Goal: Transaction & Acquisition: Subscribe to service/newsletter

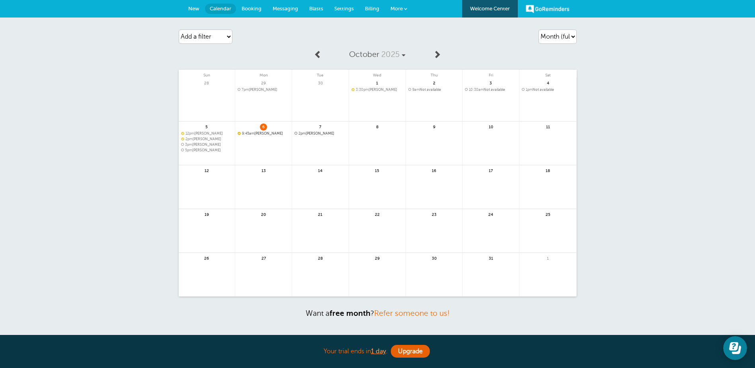
drag, startPoint x: 244, startPoint y: 59, endPoint x: 639, endPoint y: 94, distance: 396.3
click at [642, 95] on div "Agenda Day Week Month (full view) Month (condensed) Add a filter Customer Searc…" at bounding box center [377, 188] width 755 height 340
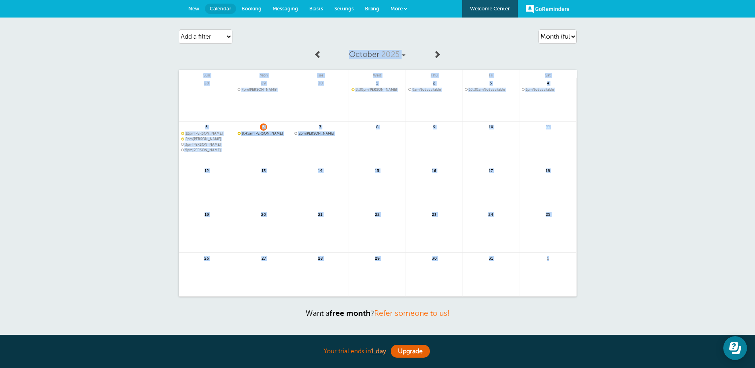
drag, startPoint x: 193, startPoint y: 61, endPoint x: 573, endPoint y: 284, distance: 440.7
click at [573, 284] on div "October 2025 Sun Mon Tue Wed Thu Fri Sat 28 29" at bounding box center [378, 171] width 398 height 251
drag, startPoint x: 573, startPoint y: 284, endPoint x: 519, endPoint y: 239, distance: 70.1
drag, startPoint x: 519, startPoint y: 239, endPoint x: 102, endPoint y: 197, distance: 419.1
click at [102, 197] on div "Agenda Day Week Month (full view) Month (condensed) Add a filter Customer Searc…" at bounding box center [377, 188] width 755 height 340
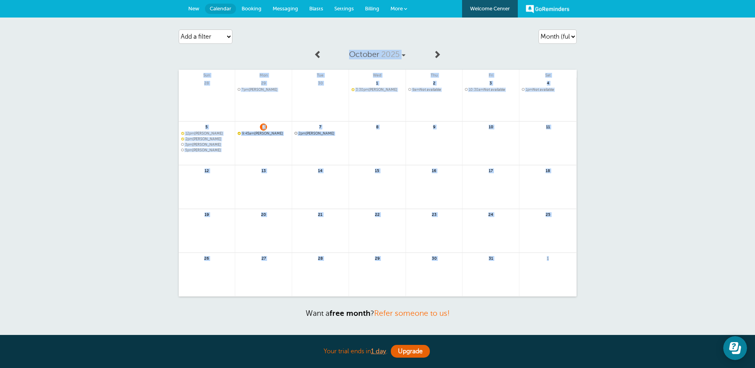
drag, startPoint x: 289, startPoint y: 55, endPoint x: 565, endPoint y: 291, distance: 363.2
click at [565, 291] on div "October 2025 Sun Mon Tue Wed Thu Fri Sat 28 29" at bounding box center [378, 171] width 398 height 251
click at [190, 9] on span "New" at bounding box center [193, 9] width 11 height 6
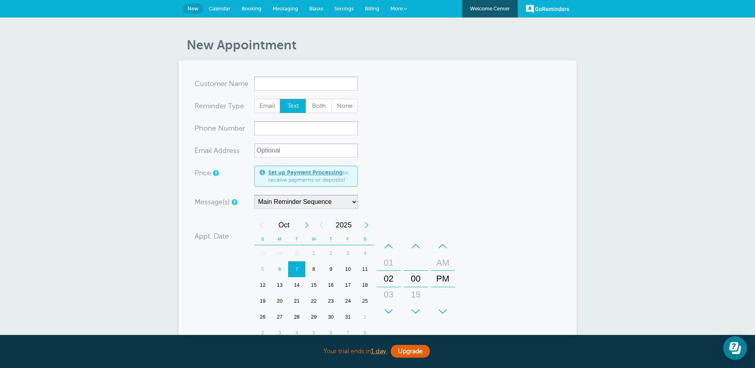
click at [220, 8] on span "Calendar" at bounding box center [220, 9] width 22 height 6
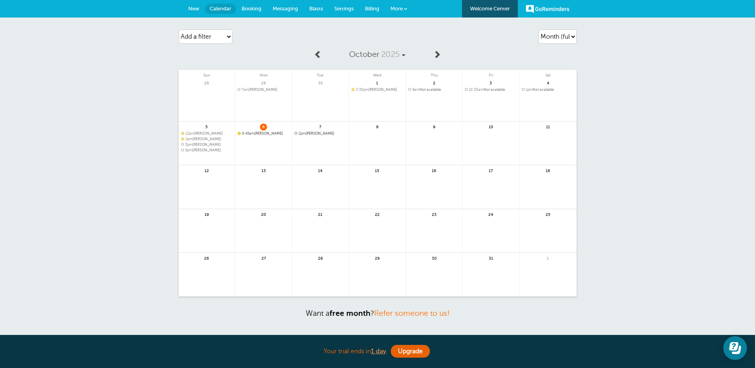
click at [494, 4] on link "Welcome Center" at bounding box center [490, 9] width 56 height 18
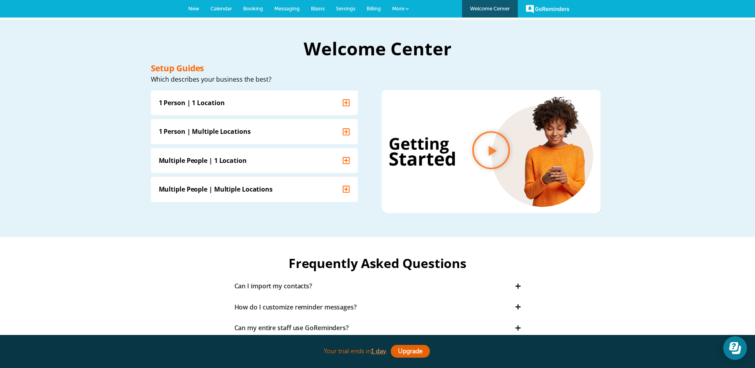
click at [560, 14] on link "GoReminders" at bounding box center [548, 9] width 44 height 18
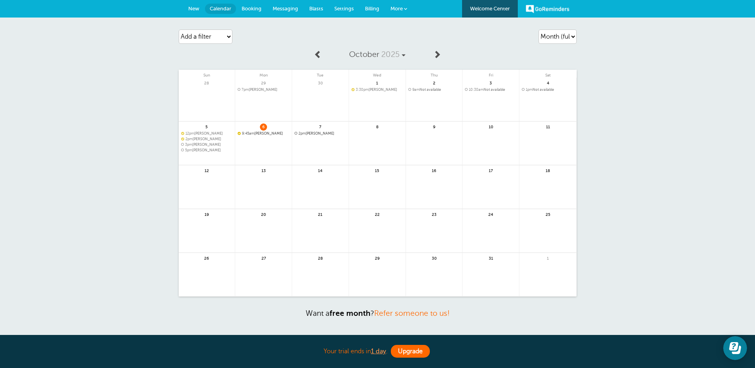
click at [420, 348] on link "Upgrade" at bounding box center [410, 351] width 39 height 13
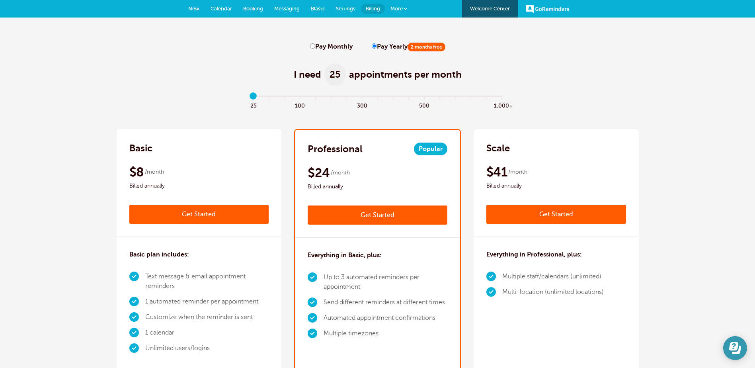
click at [738, 343] on icon "Open Learn | Contact Us" at bounding box center [734, 346] width 9 height 8
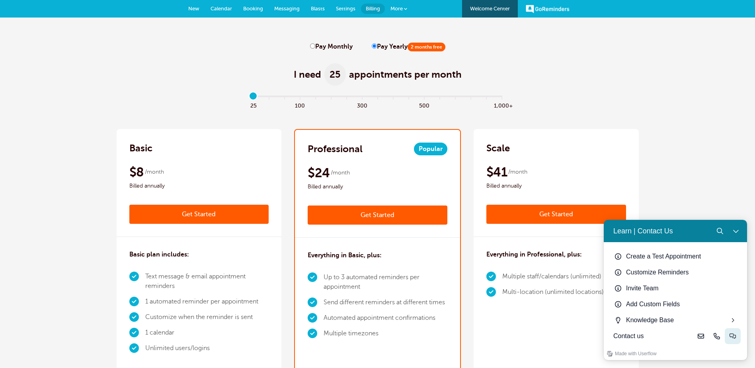
click at [737, 336] on button "Live-chat" at bounding box center [733, 336] width 16 height 16
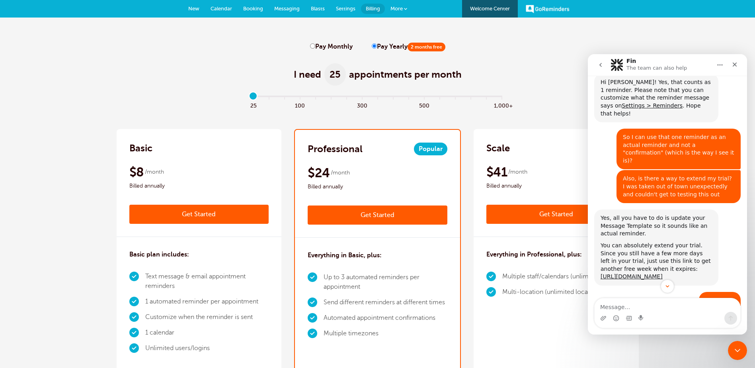
scroll to position [214, 0]
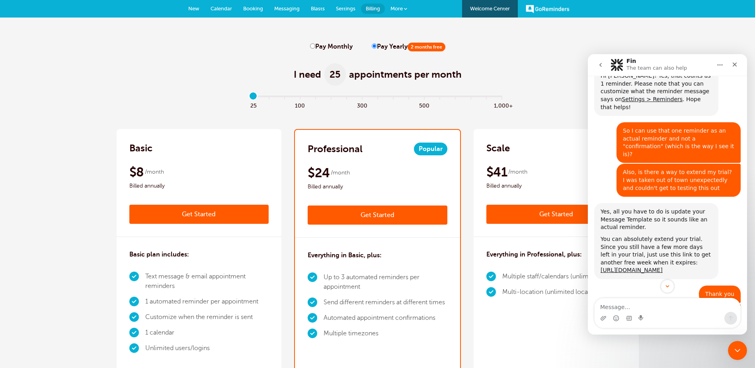
drag, startPoint x: 746, startPoint y: 101, endPoint x: 1347, endPoint y: 223, distance: 613.2
click at [631, 267] on link "[URL][DOMAIN_NAME]" at bounding box center [632, 270] width 62 height 6
click at [737, 63] on icon "Close" at bounding box center [735, 64] width 6 height 6
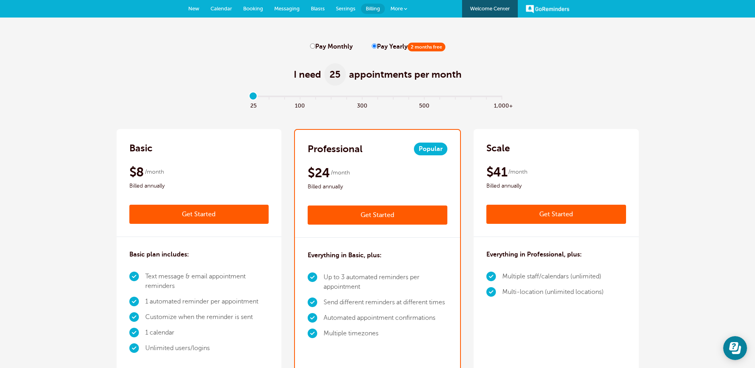
scroll to position [352, 0]
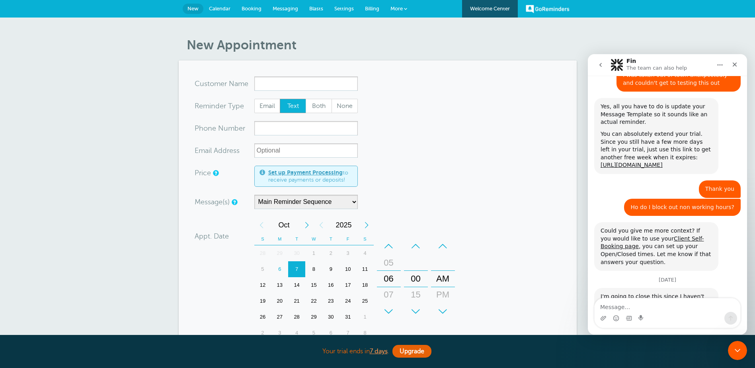
scroll to position [352, 0]
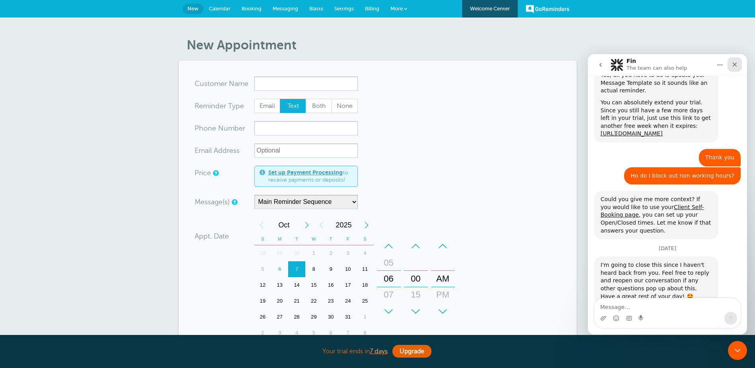
click at [737, 63] on icon "Close" at bounding box center [735, 64] width 6 height 6
